Goal: Task Accomplishment & Management: Manage account settings

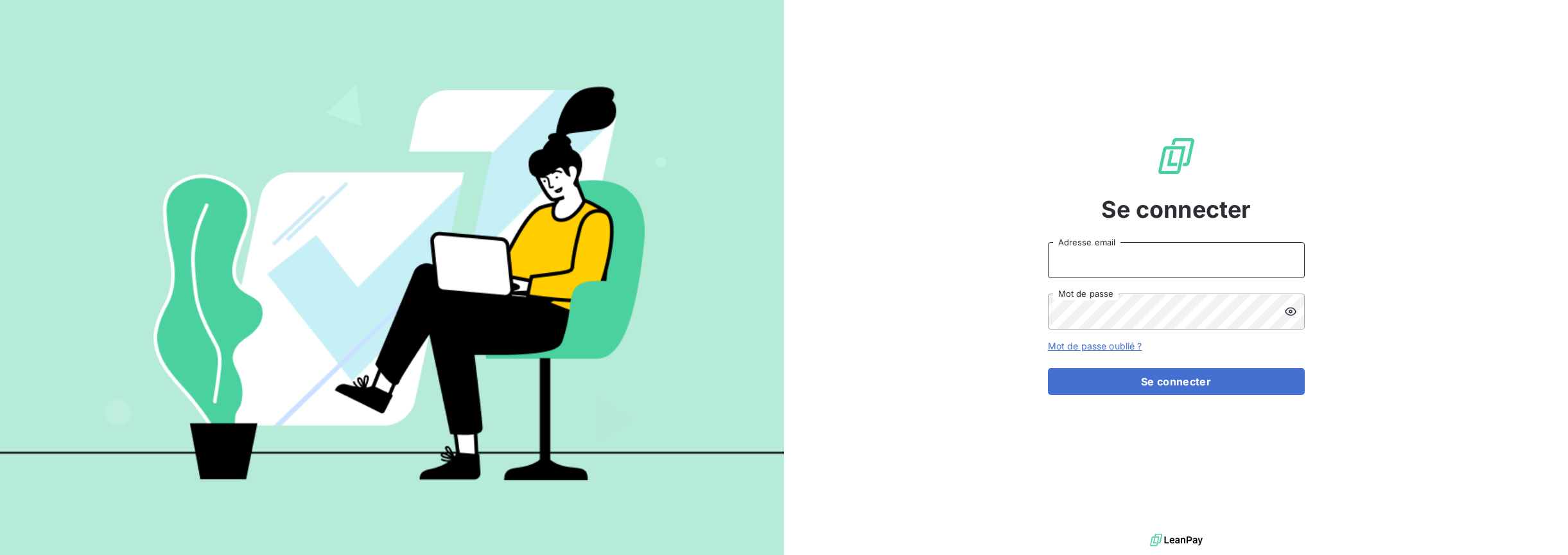
click at [1138, 259] on input "Adresse email" at bounding box center [1176, 260] width 257 height 36
type input "[EMAIL_ADDRESS][DOMAIN_NAME]"
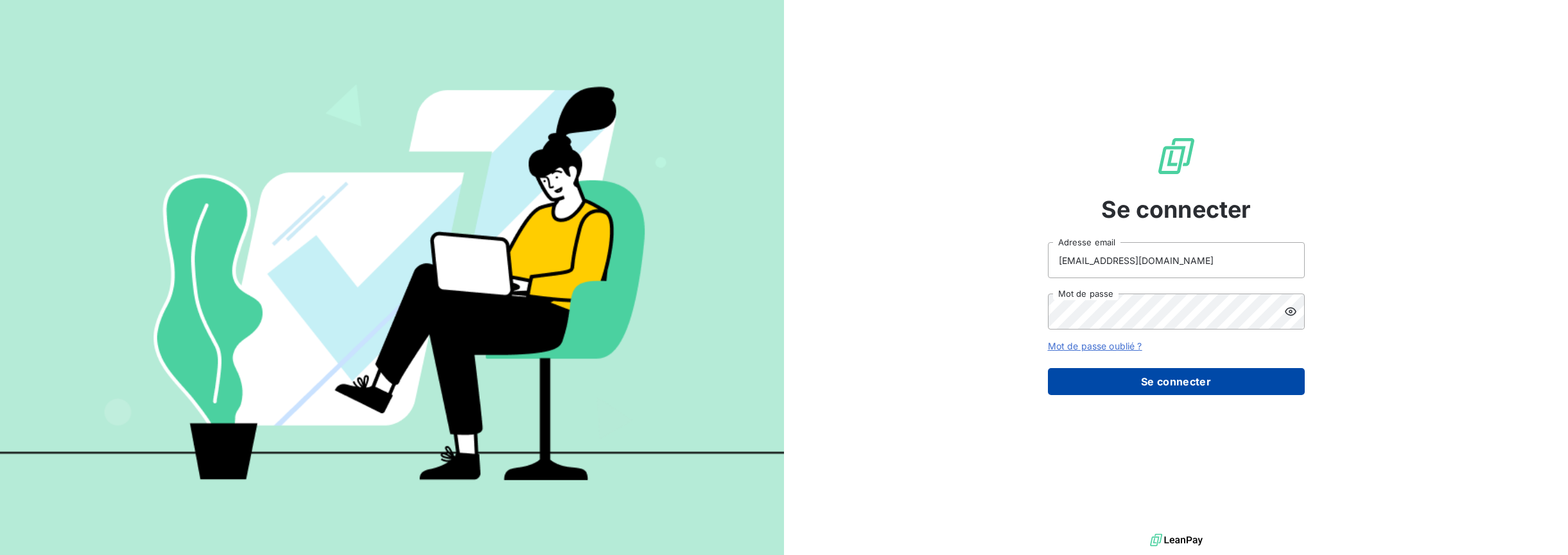
click at [1200, 380] on button "Se connecter" at bounding box center [1176, 381] width 257 height 27
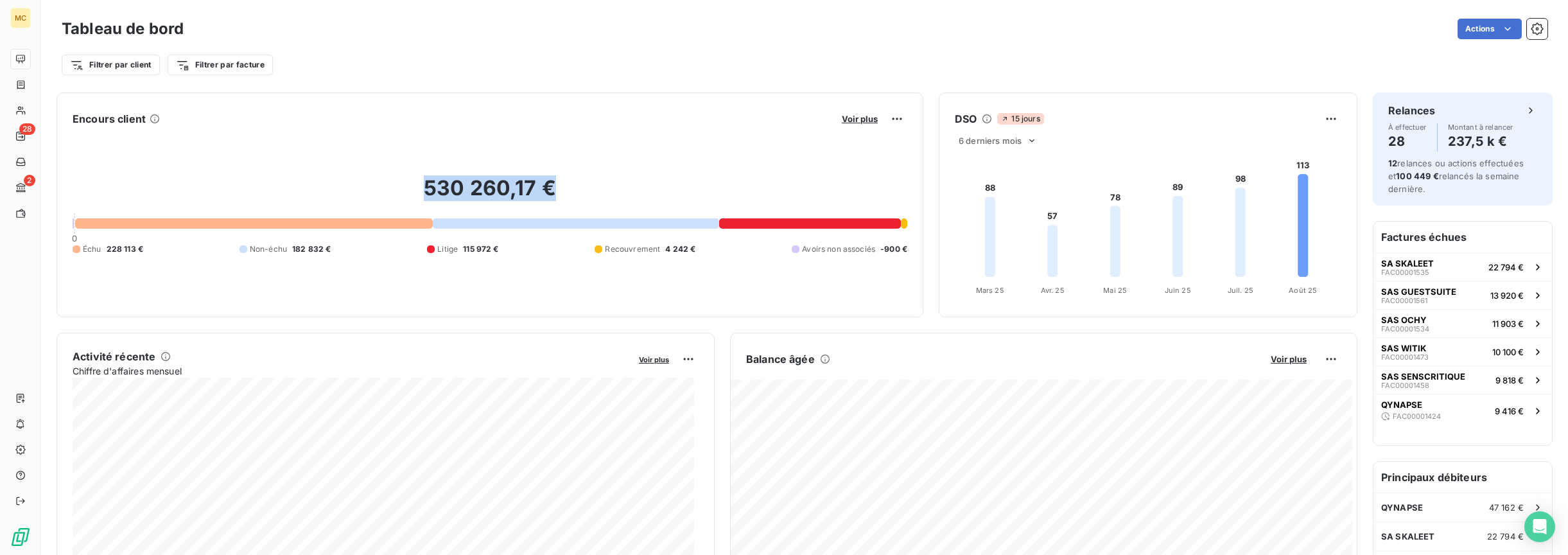
drag, startPoint x: 417, startPoint y: 184, endPoint x: 618, endPoint y: 188, distance: 201.0
click at [588, 193] on h2 "530 260,17 €" at bounding box center [490, 194] width 835 height 39
click at [339, 222] on div at bounding box center [254, 224] width 358 height 10
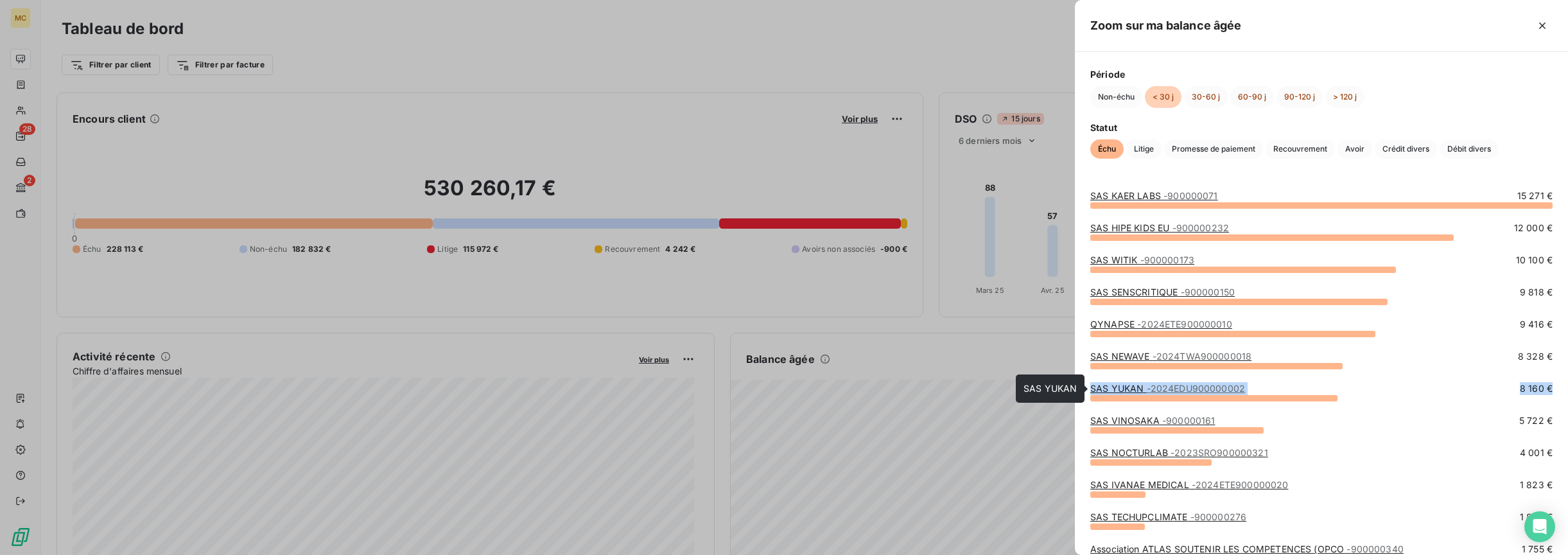
drag, startPoint x: 1529, startPoint y: 386, endPoint x: 1089, endPoint y: 384, distance: 440.0
click at [1089, 384] on div "SAS KAER LABS - 900000071 15 271 € SAS HIPE KIDS EU - 900000232 12 000 € SAS WI…" at bounding box center [1321, 364] width 493 height 380
click at [1556, 384] on div "SAS KAER LABS - 900000071 15 271 € SAS HIPE KIDS EU - 900000232 12 000 € SAS WI…" at bounding box center [1321, 364] width 493 height 380
drag, startPoint x: 1085, startPoint y: 386, endPoint x: 1552, endPoint y: 386, distance: 467.0
click at [1552, 386] on div "SAS KAER LABS - 900000071 15 271 € SAS HIPE KIDS EU - 900000232 12 000 € SAS WI…" at bounding box center [1321, 364] width 493 height 380
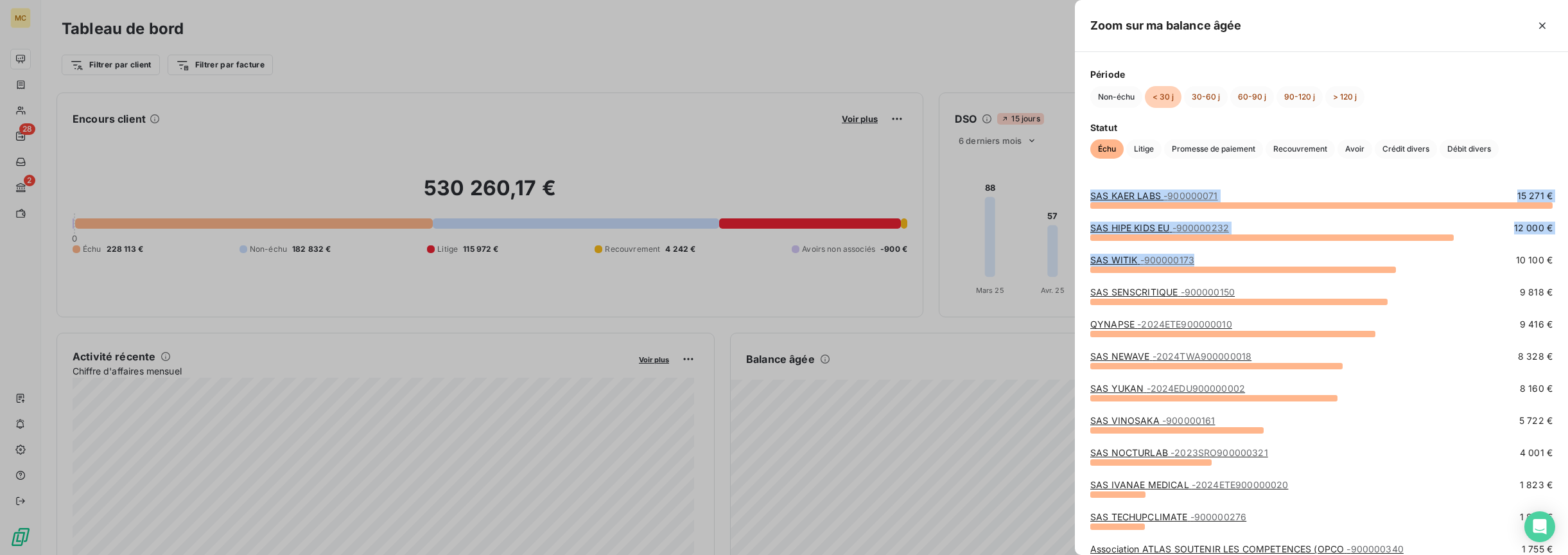
drag, startPoint x: 1105, startPoint y: 195, endPoint x: 1293, endPoint y: 256, distance: 197.6
click at [1294, 257] on div "SAS KAER LABS - 900000071 15 271 € SAS HIPE KIDS EU - 900000232 12 000 € SAS WI…" at bounding box center [1321, 364] width 493 height 380
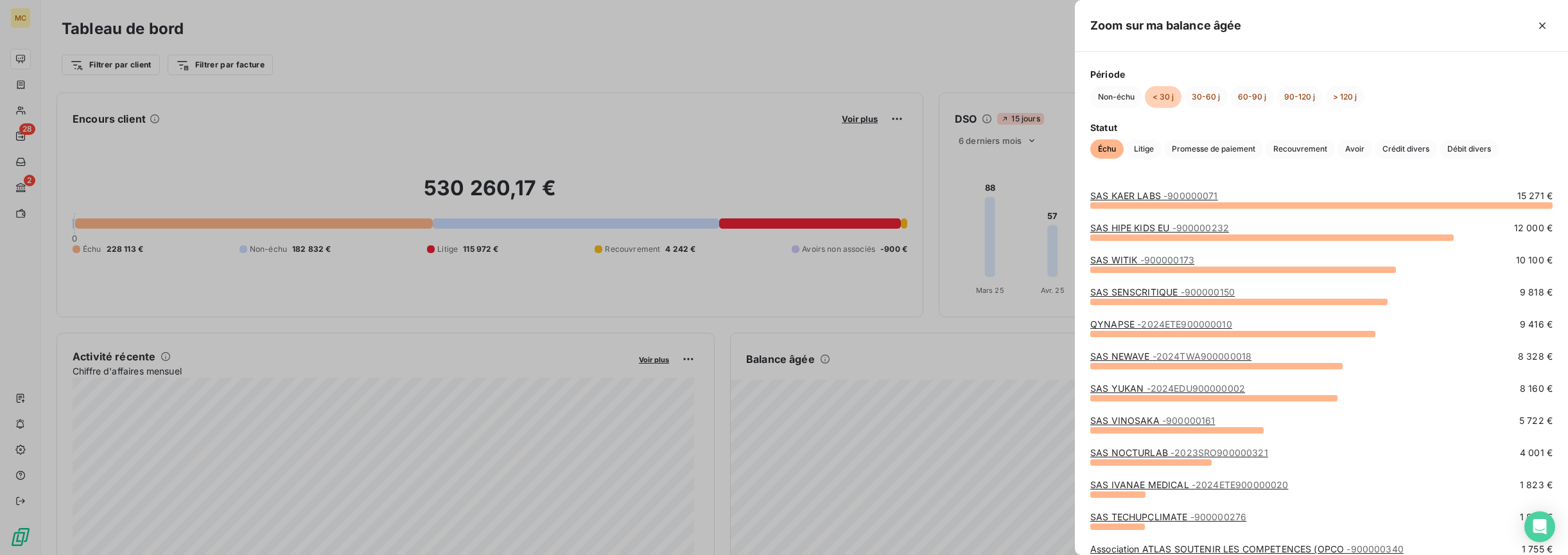
click at [1079, 258] on div "SAS KAER LABS - 900000071 15 271 € SAS HIPE KIDS EU - 900000232 12 000 € SAS WI…" at bounding box center [1321, 364] width 493 height 380
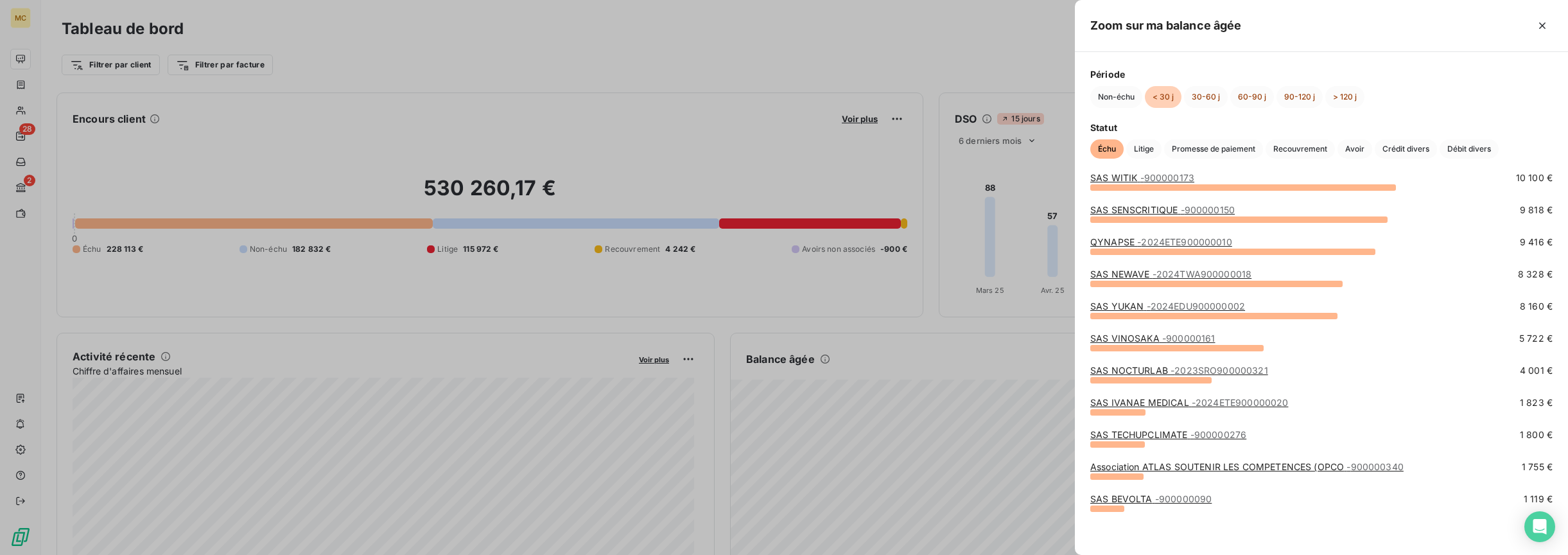
scroll to position [83, 0]
click at [1203, 94] on button "30-60 j" at bounding box center [1206, 97] width 44 height 22
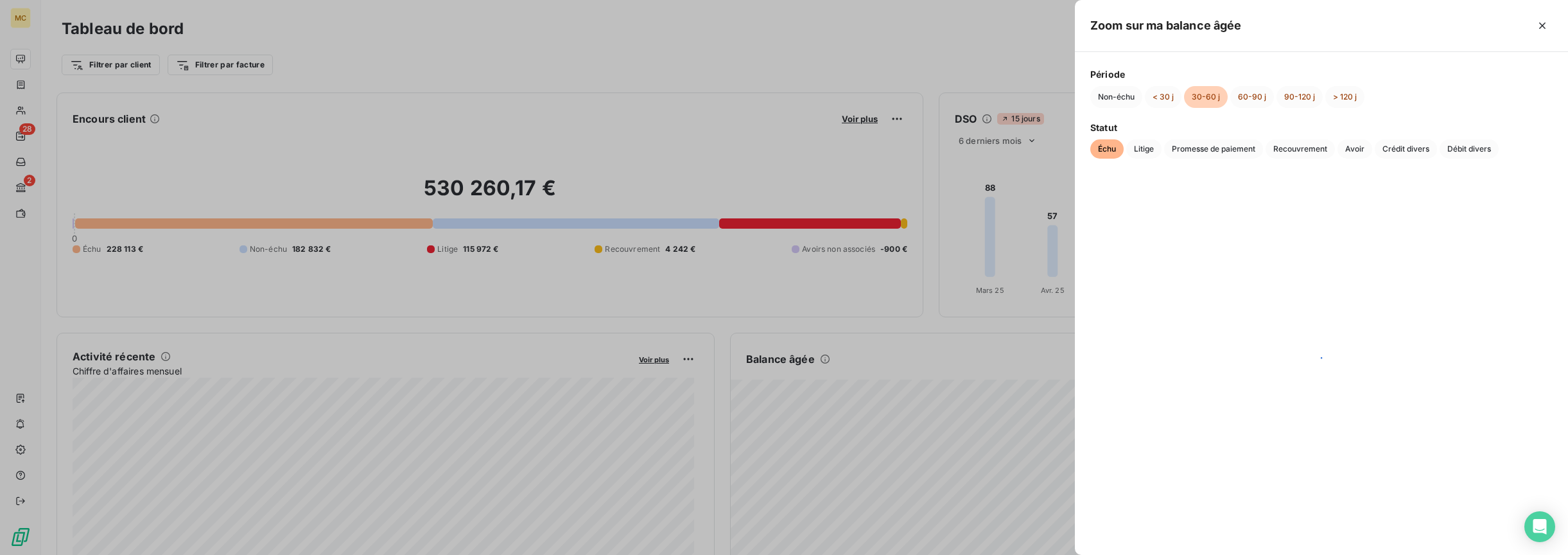
scroll to position [0, 0]
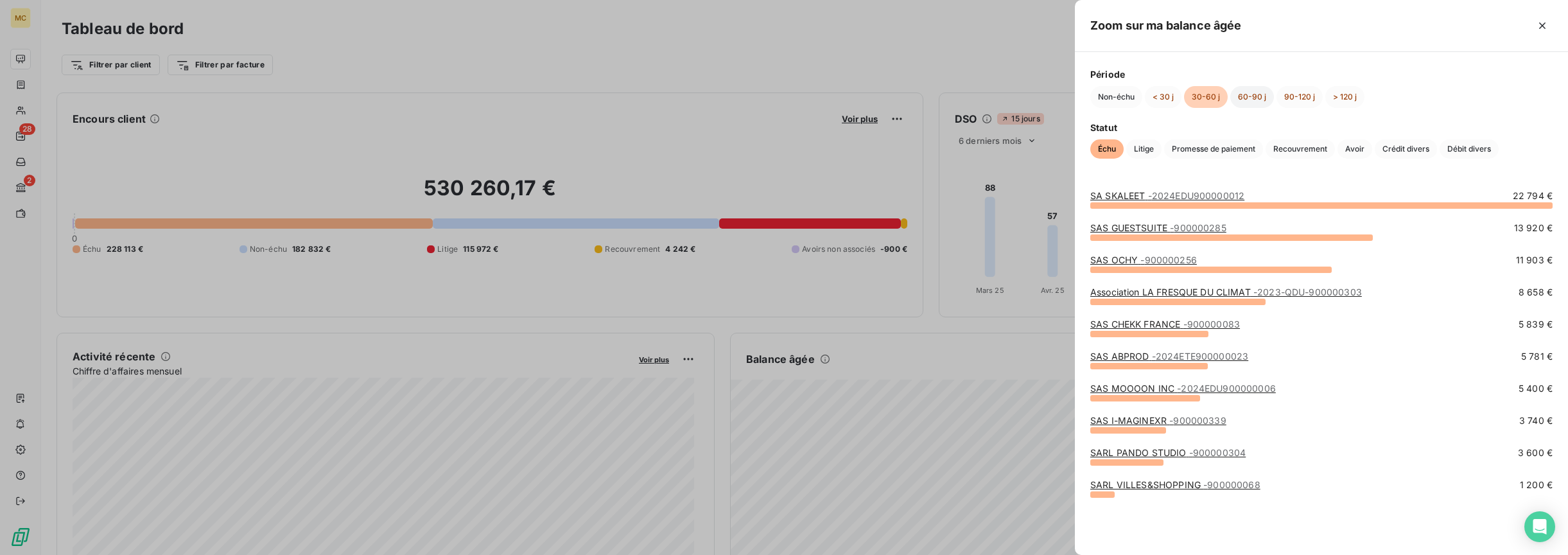
click at [1250, 97] on button "60-90 j" at bounding box center [1252, 97] width 44 height 22
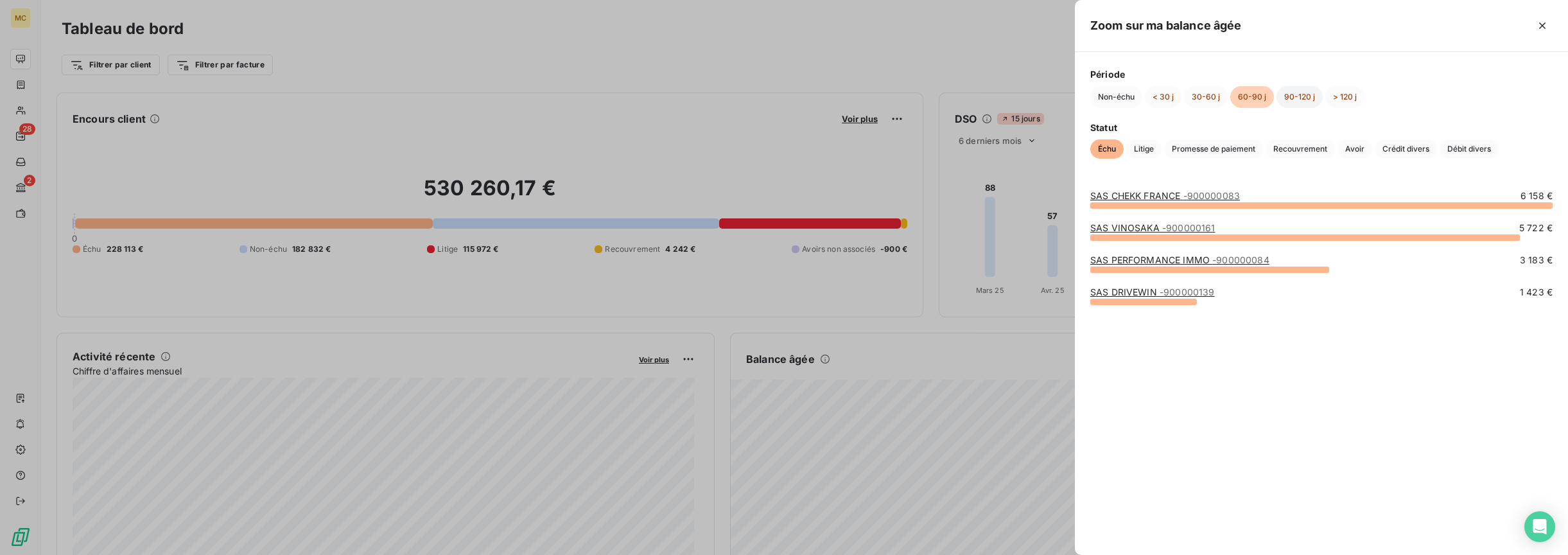
click at [1300, 101] on button "90-120 j" at bounding box center [1299, 97] width 46 height 22
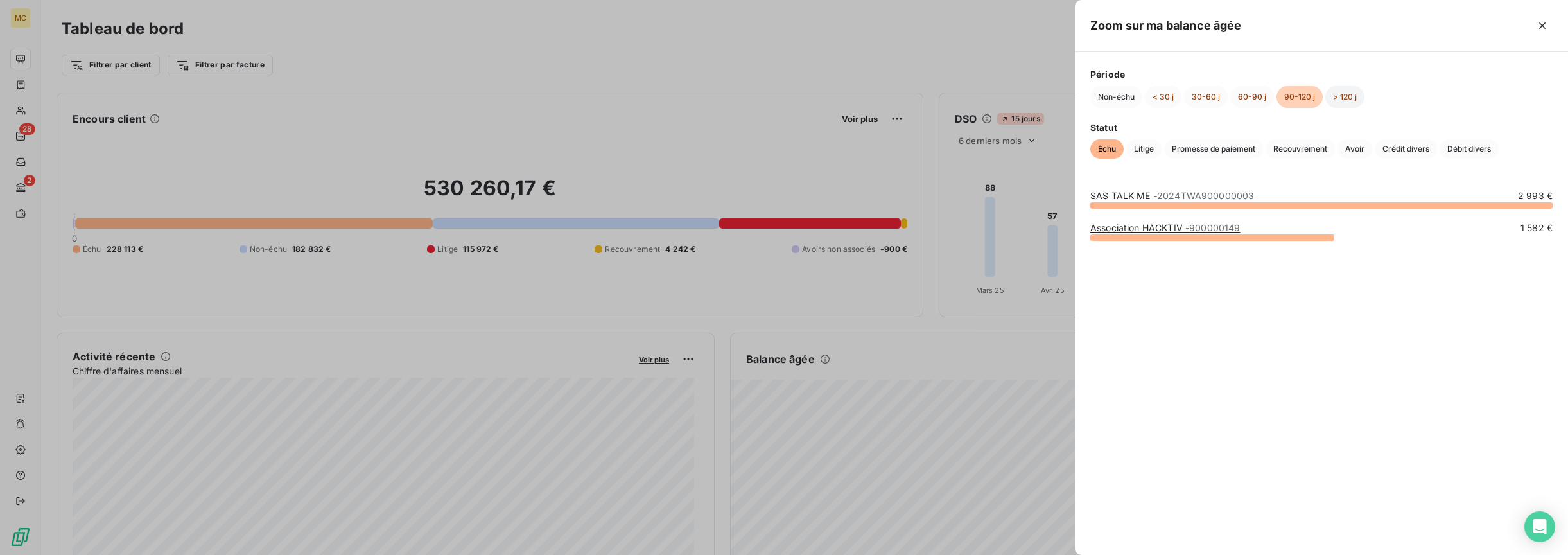
click at [1341, 103] on button "> 120 j" at bounding box center [1345, 97] width 39 height 22
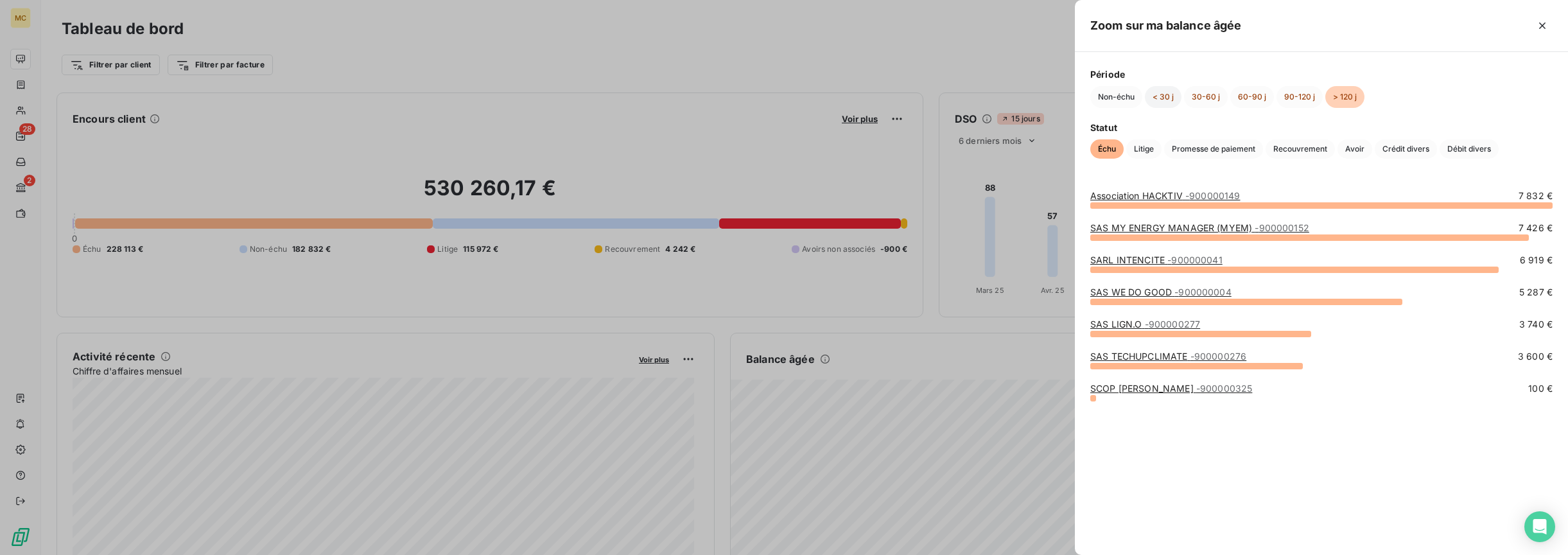
click at [1165, 98] on button "< 30 j" at bounding box center [1163, 97] width 37 height 22
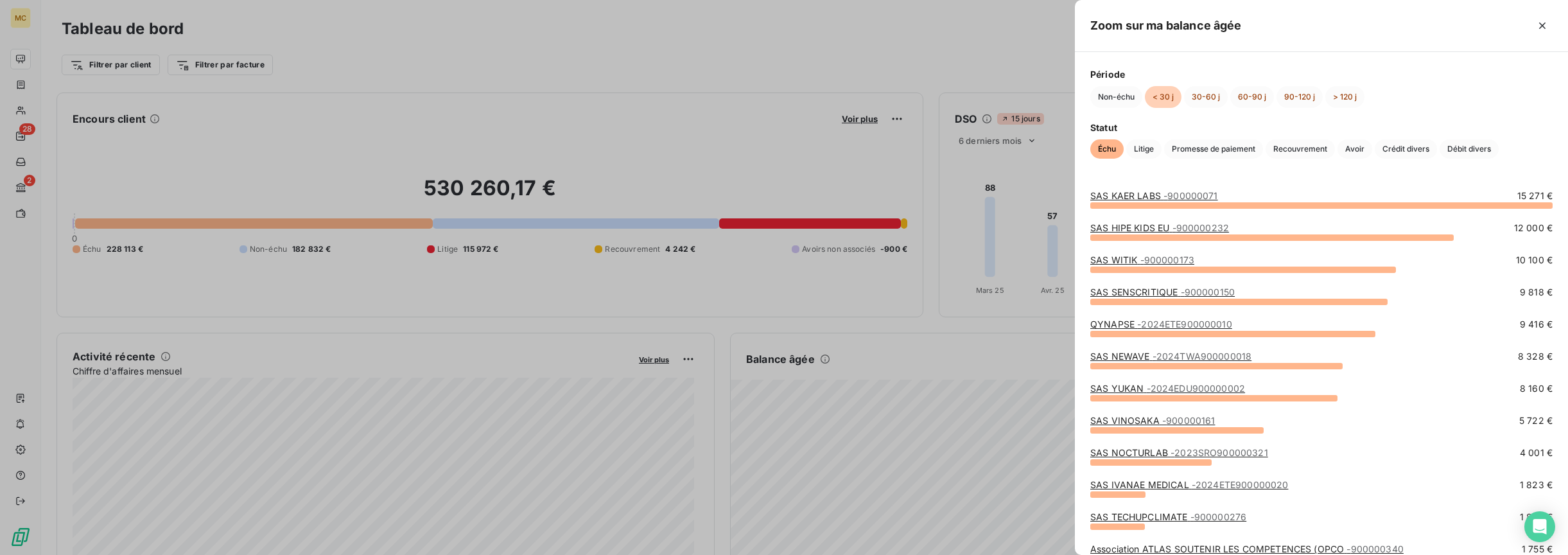
click at [620, 72] on div at bounding box center [784, 277] width 1568 height 555
